Goal: Task Accomplishment & Management: Use online tool/utility

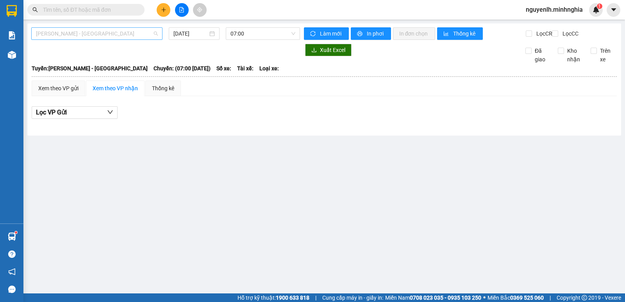
click at [111, 35] on span "[PERSON_NAME] - [GEOGRAPHIC_DATA]" at bounding box center [97, 34] width 122 height 12
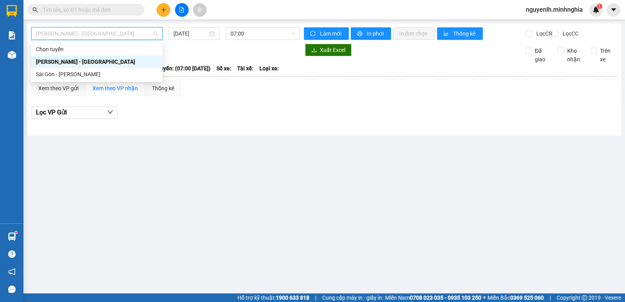
click at [90, 72] on div "Sài Gòn - [PERSON_NAME]" at bounding box center [97, 74] width 122 height 9
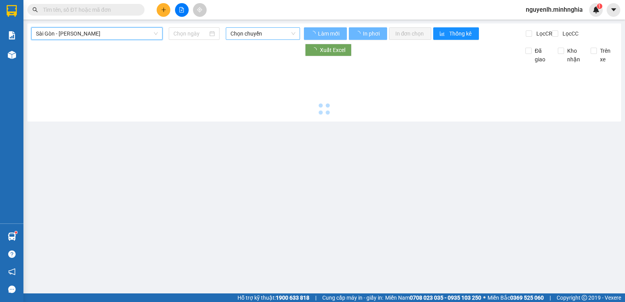
click at [266, 33] on span "Chọn chuyến" at bounding box center [262, 34] width 64 height 12
type input "[DATE]"
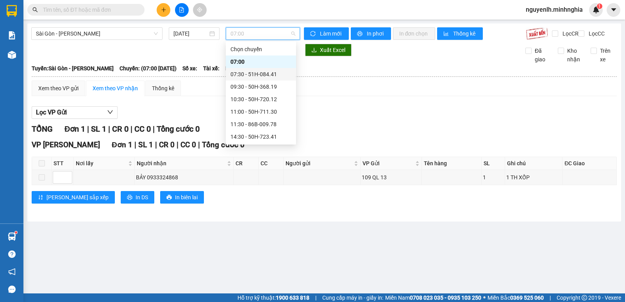
drag, startPoint x: 110, startPoint y: 32, endPoint x: 105, endPoint y: 15, distance: 17.4
click at [110, 32] on span "Sài Gòn - [PERSON_NAME]" at bounding box center [97, 34] width 122 height 12
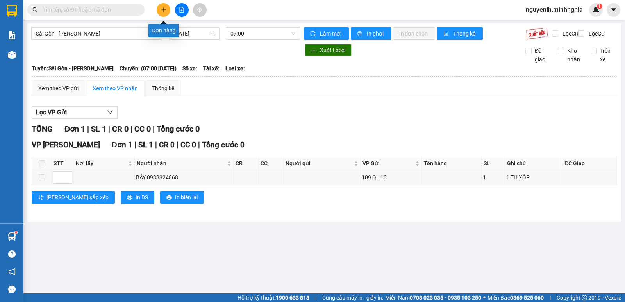
click at [164, 13] on button at bounding box center [164, 10] width 14 height 14
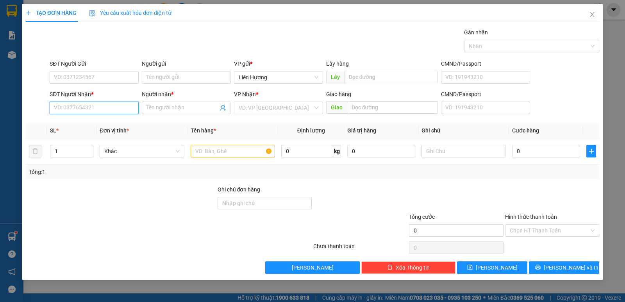
click at [120, 109] on input "SĐT Người Nhận *" at bounding box center [94, 108] width 89 height 12
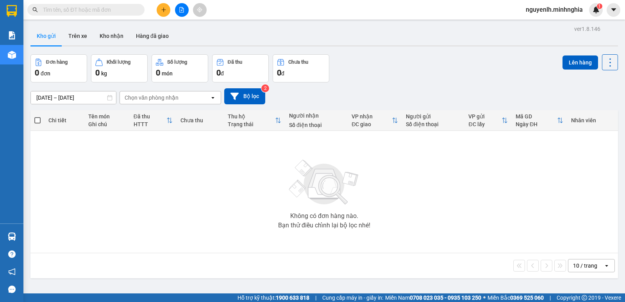
click at [184, 10] on button at bounding box center [182, 10] width 14 height 14
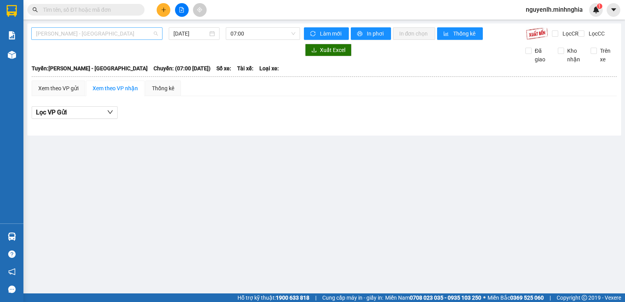
click at [132, 33] on span "[PERSON_NAME] - [GEOGRAPHIC_DATA]" at bounding box center [97, 34] width 122 height 12
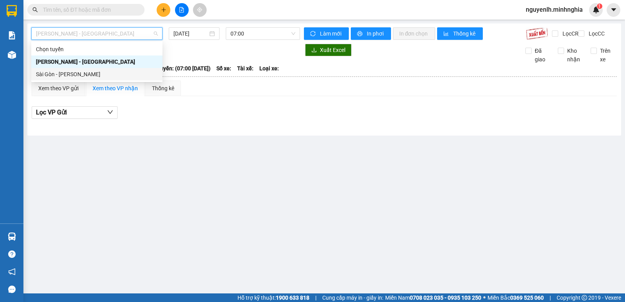
click at [98, 71] on div "Sài Gòn - [PERSON_NAME]" at bounding box center [97, 74] width 122 height 9
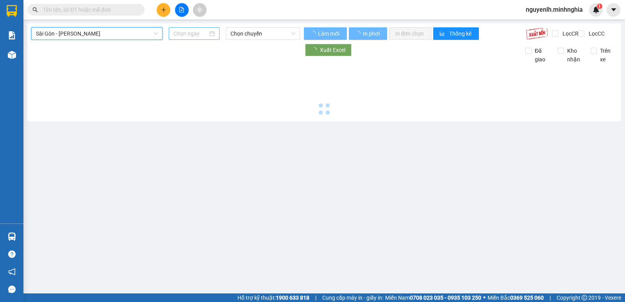
type input "[DATE]"
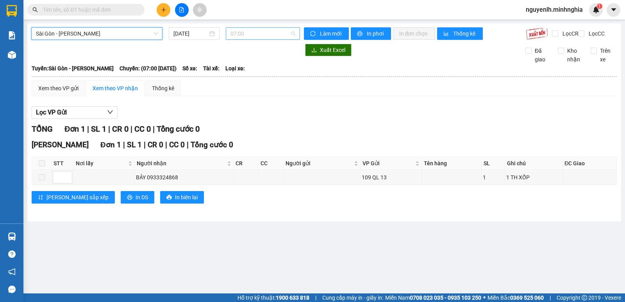
click at [238, 36] on span "07:00" at bounding box center [262, 34] width 64 height 12
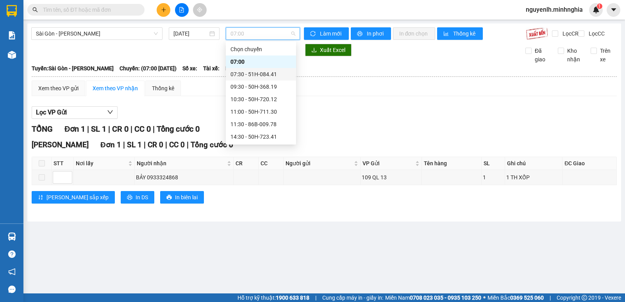
click at [269, 75] on div "07:30 - 51H-084.41" at bounding box center [260, 74] width 61 height 9
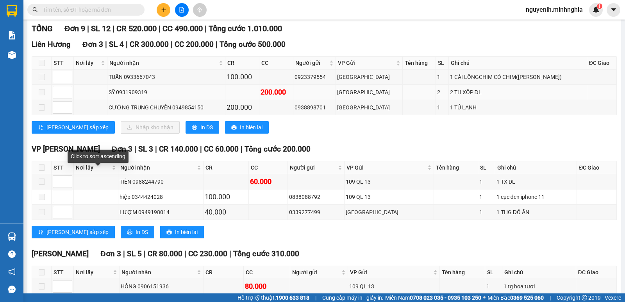
scroll to position [61, 0]
